Goal: Find specific page/section: Find specific page/section

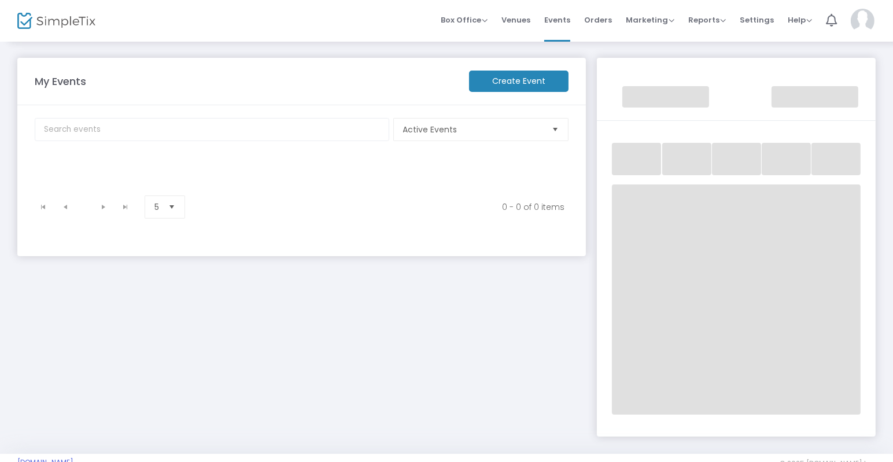
click at [304, 218] on kendo-pager "0 - 0 of 0 items 5 items per page" at bounding box center [303, 206] width 550 height 33
click at [68, 82] on m-panel-title "My Events" at bounding box center [246, 81] width 434 height 16
click at [566, 14] on span "Events" at bounding box center [557, 20] width 26 height 30
click at [467, 19] on span "Box Office" at bounding box center [464, 19] width 47 height 11
click at [467, 14] on span "Box Office" at bounding box center [464, 19] width 47 height 11
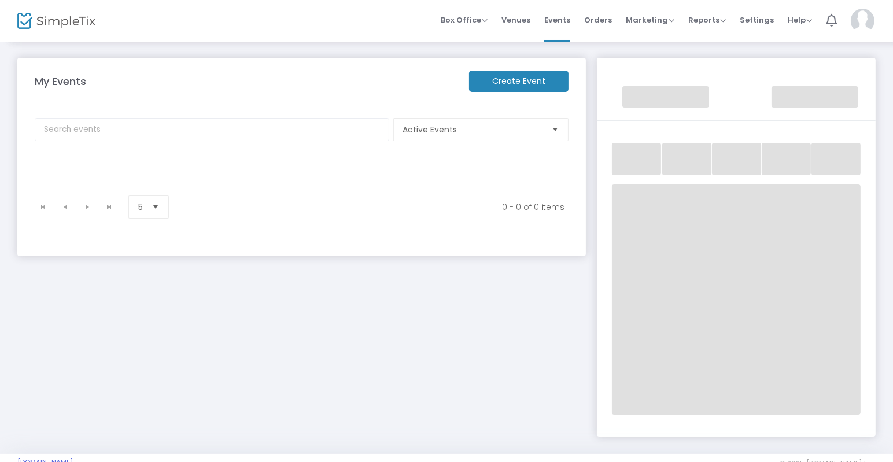
click at [54, 19] on img at bounding box center [56, 21] width 78 height 17
click at [267, 127] on input "text" at bounding box center [212, 129] width 355 height 23
click at [435, 132] on span "Active Events" at bounding box center [472, 130] width 139 height 12
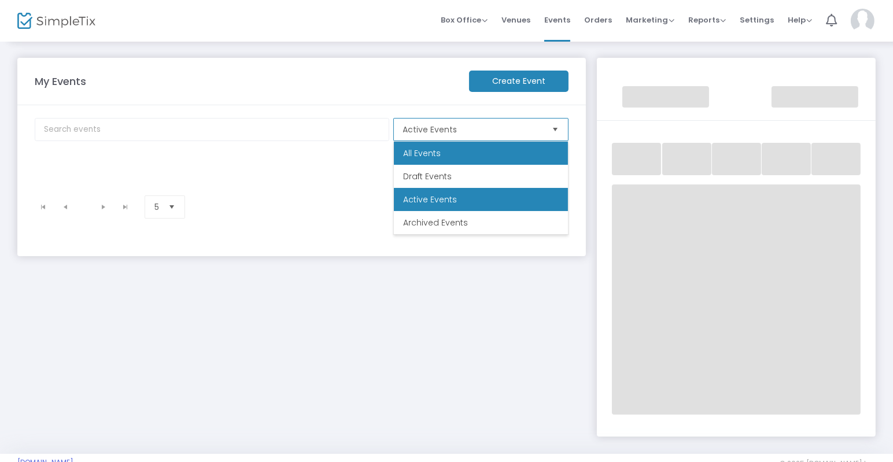
click at [430, 150] on span "All Events" at bounding box center [422, 154] width 38 height 12
